Goal: Transaction & Acquisition: Purchase product/service

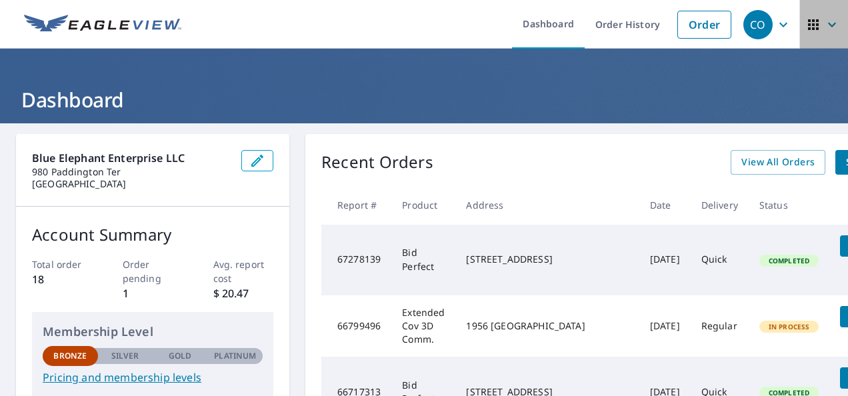
click at [824, 22] on icon "button" at bounding box center [832, 25] width 16 height 16
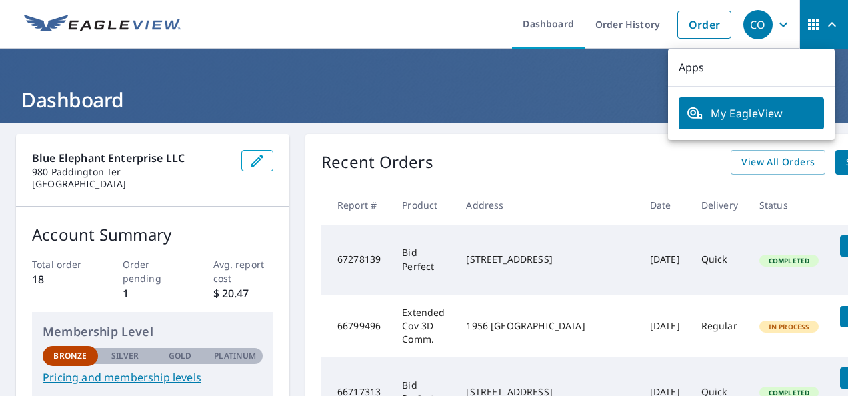
click at [600, 101] on h1 "Dashboard" at bounding box center [424, 99] width 816 height 27
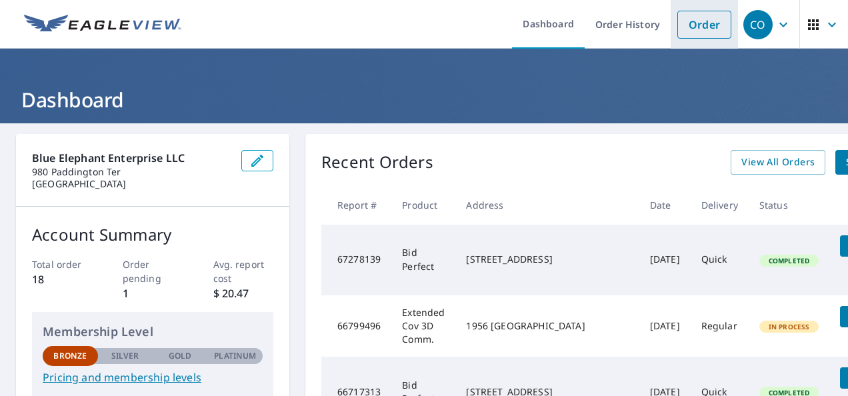
click at [684, 27] on link "Order" at bounding box center [705, 25] width 54 height 28
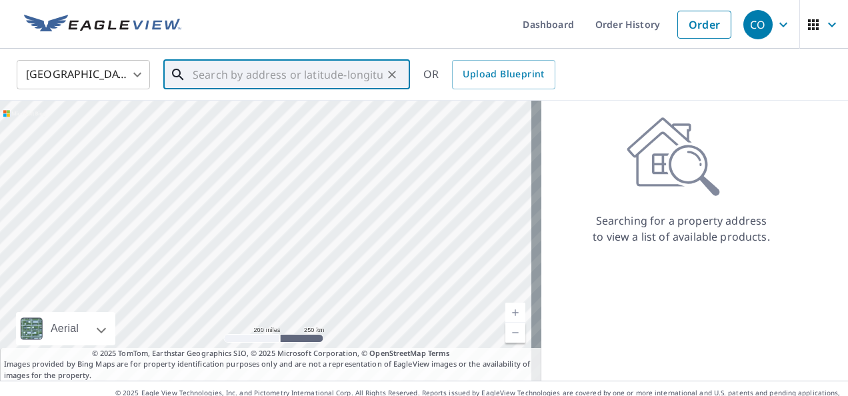
click at [303, 67] on input "text" at bounding box center [288, 74] width 190 height 37
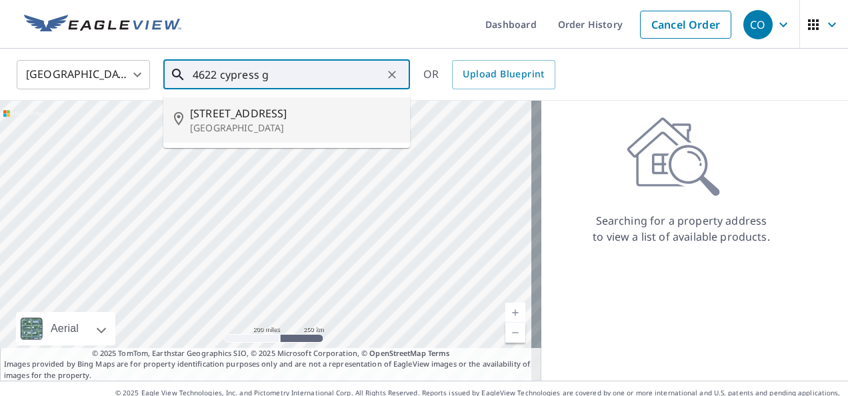
click at [314, 107] on span "[STREET_ADDRESS]" at bounding box center [294, 113] width 209 height 16
type input "[STREET_ADDRESS]"
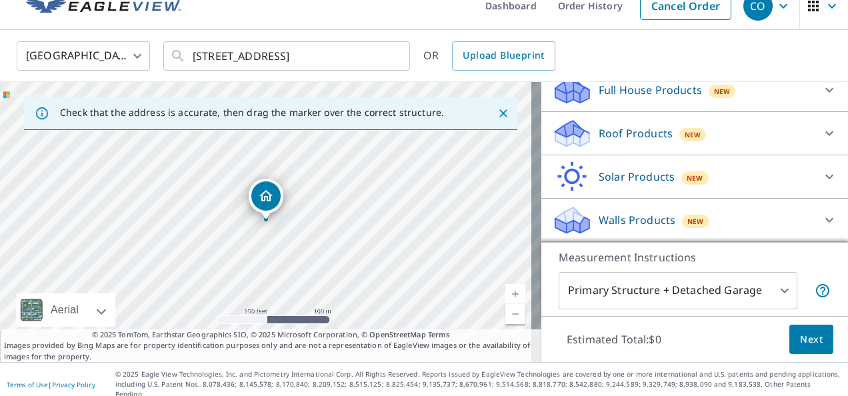
scroll to position [166, 0]
click at [814, 138] on div at bounding box center [830, 133] width 32 height 32
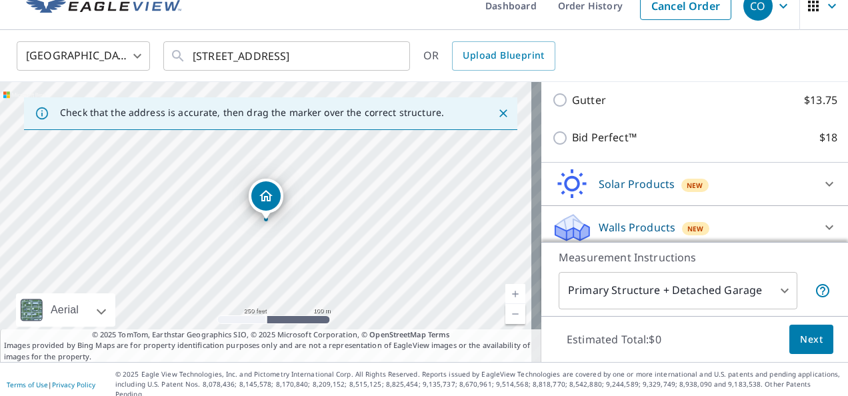
scroll to position [268, 0]
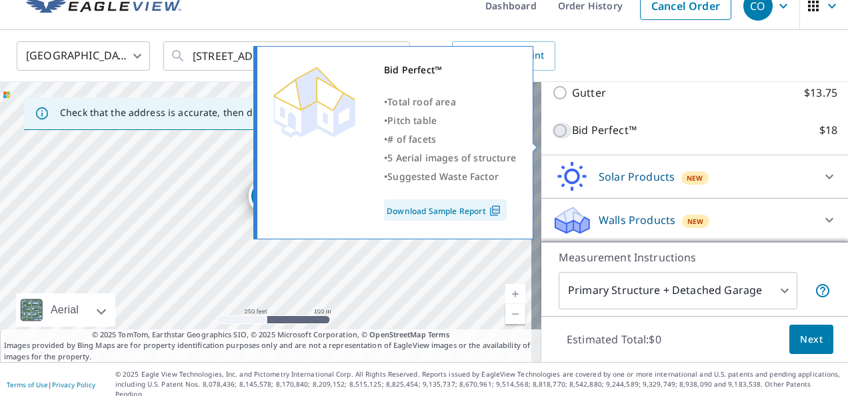
click at [555, 139] on input "Bid Perfect™ $18" at bounding box center [562, 131] width 20 height 16
checkbox input "true"
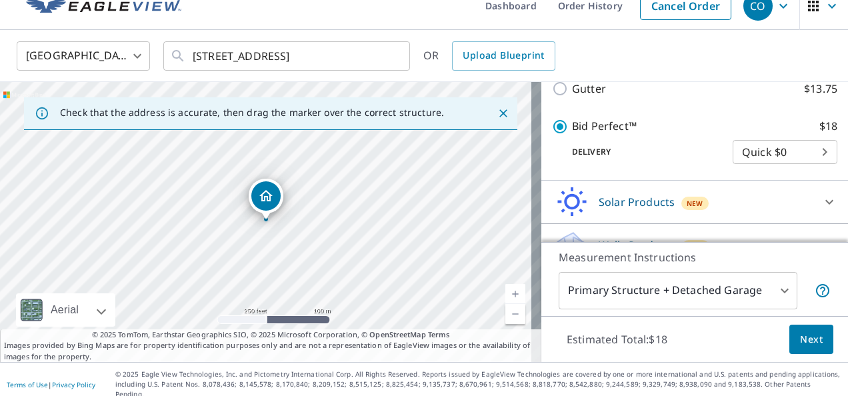
scroll to position [329, 0]
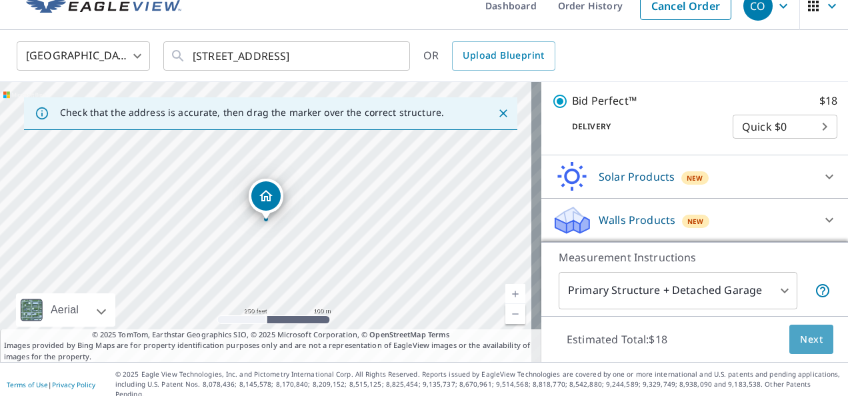
click at [800, 339] on span "Next" at bounding box center [811, 339] width 23 height 17
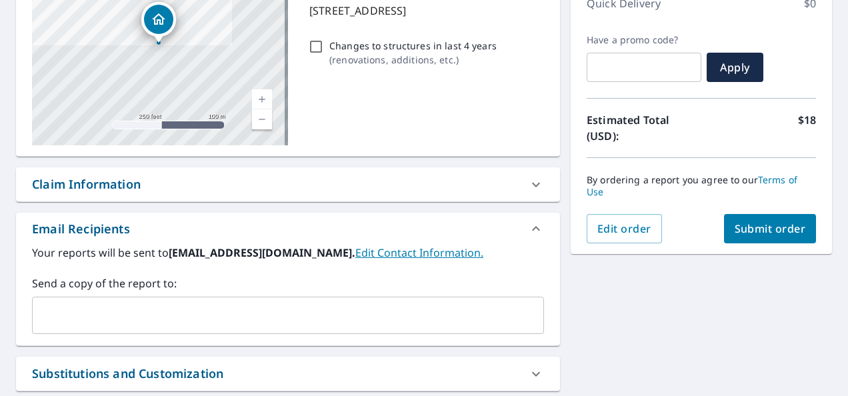
scroll to position [200, 0]
click at [786, 225] on span "Submit order" at bounding box center [770, 228] width 71 height 15
